Goal: Information Seeking & Learning: Check status

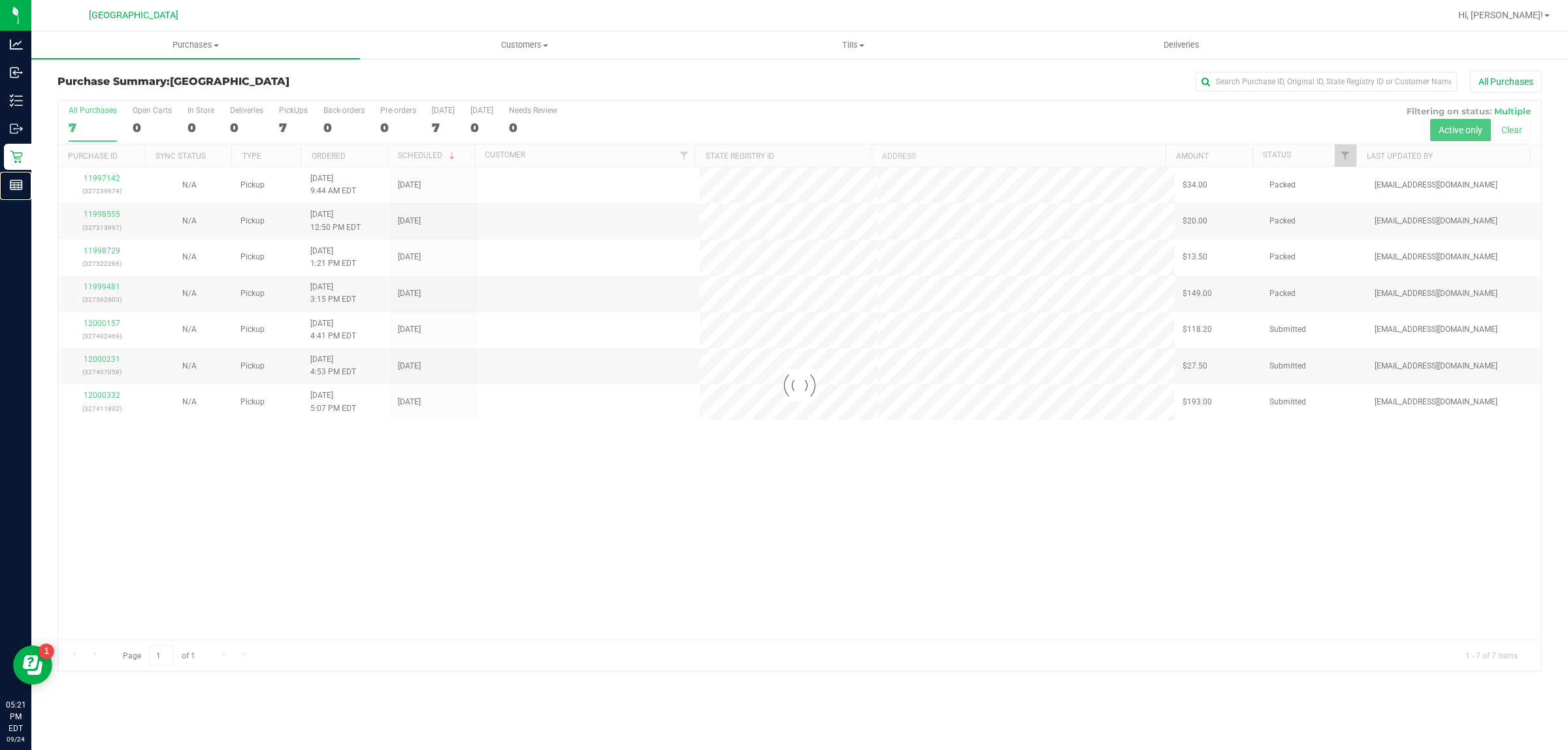
click at [0, 0] on p "Reports" at bounding box center [0, 0] width 0 height 0
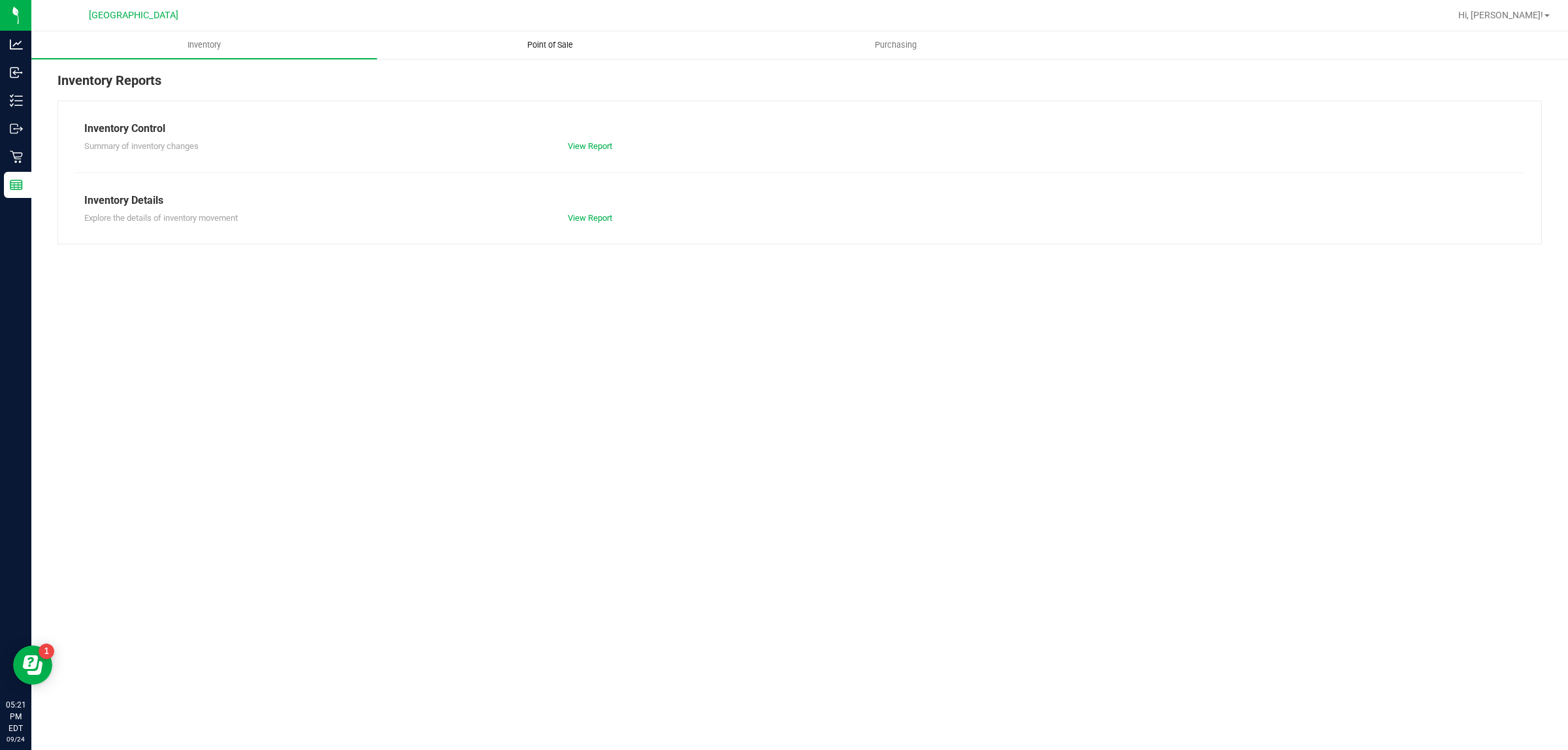
click at [521, 51] on uib-tab-heading "Point of Sale" at bounding box center [549, 44] width 344 height 26
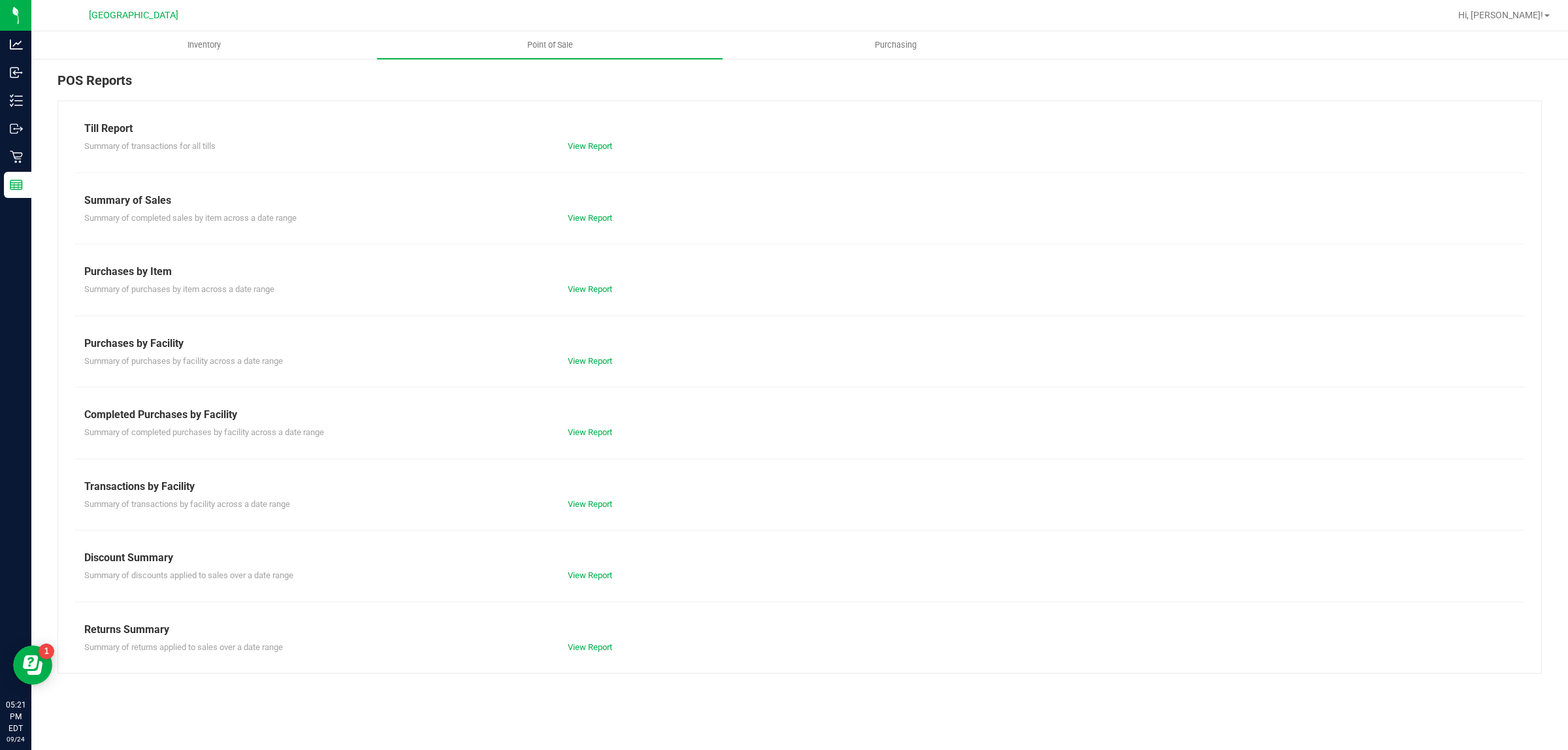
click at [592, 439] on div "View Report" at bounding box center [678, 433] width 241 height 13
click at [594, 427] on link "View Report" at bounding box center [590, 432] width 44 height 10
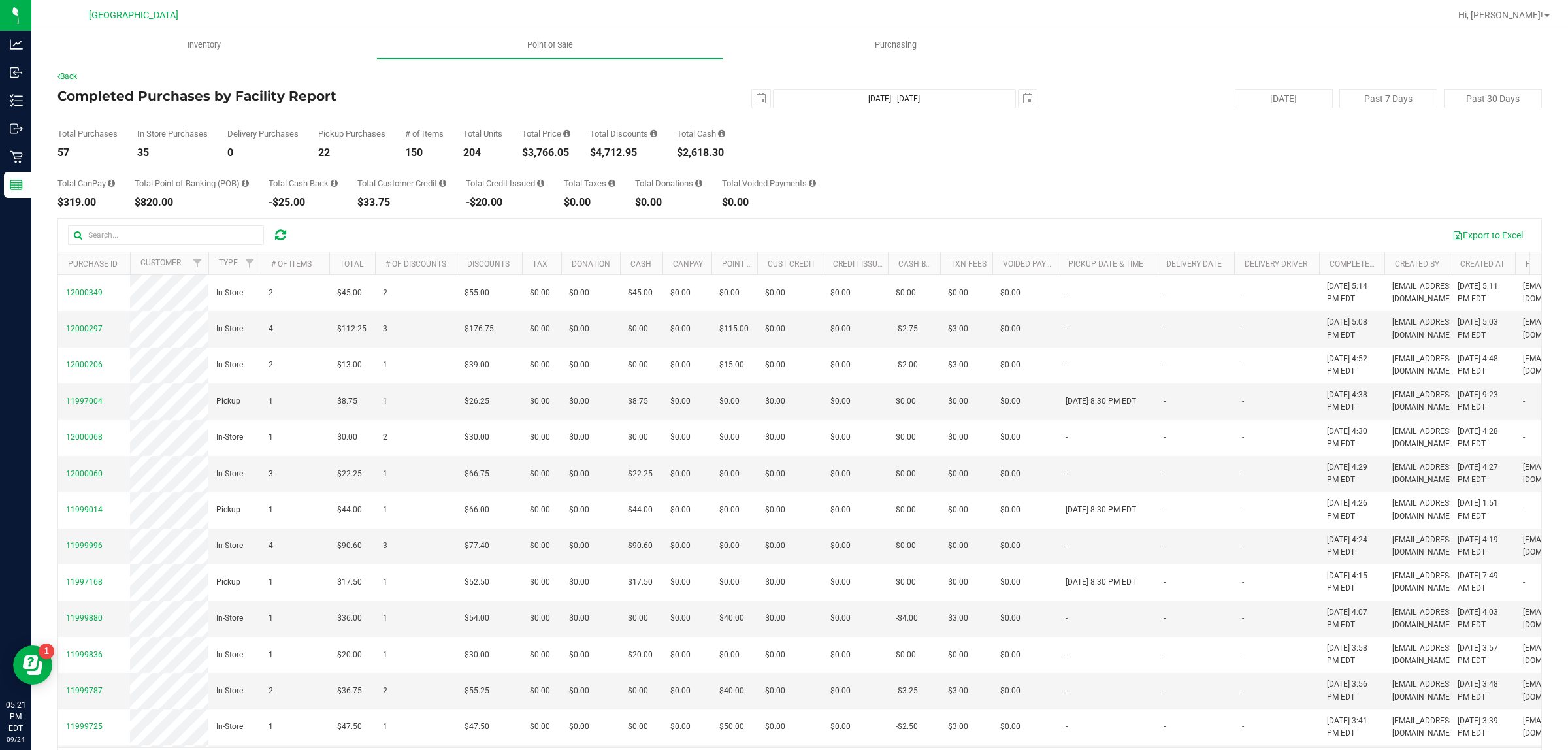
drag, startPoint x: 74, startPoint y: 151, endPoint x: 52, endPoint y: 147, distance: 22.4
click at [52, 147] on div "Back Completed Purchases by Facility Report [DATE] [DATE] - [DATE] [DATE] [DATE…" at bounding box center [799, 425] width 1536 height 735
